Goal: Transaction & Acquisition: Subscribe to service/newsletter

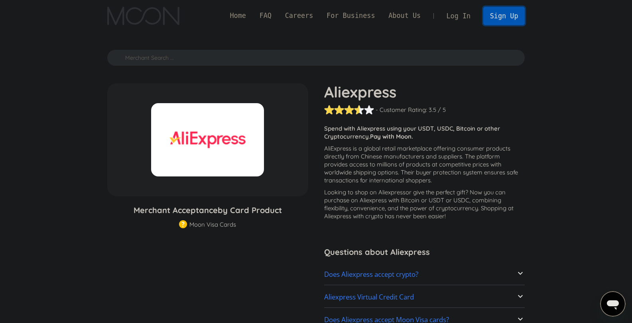
click at [509, 18] on link "Sign Up" at bounding box center [503, 16] width 41 height 18
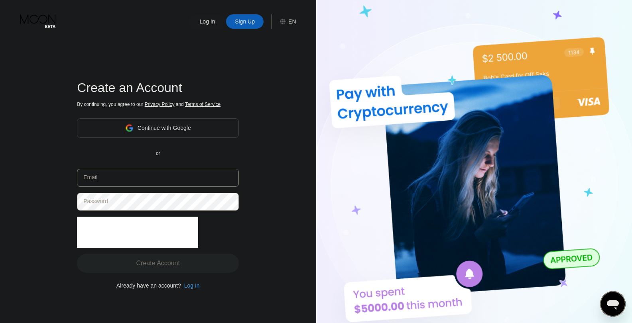
click at [148, 127] on div "Continue with Google" at bounding box center [164, 128] width 53 height 6
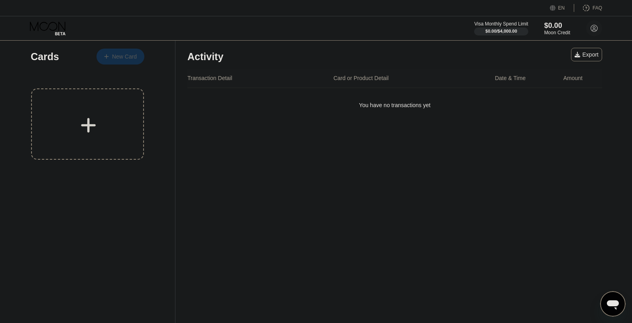
click at [110, 59] on div at bounding box center [110, 56] width 3 height 7
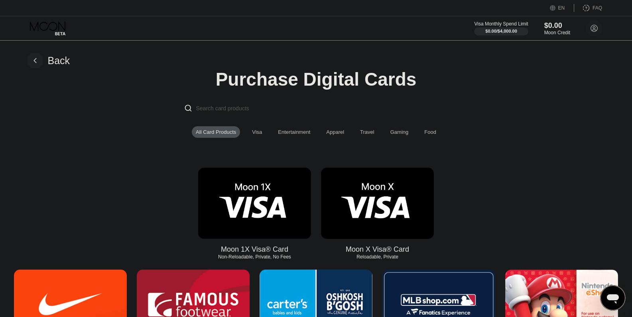
click at [256, 181] on img at bounding box center [254, 203] width 113 height 71
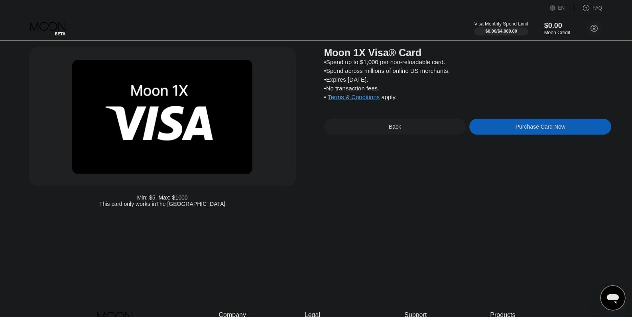
scroll to position [16, 0]
